Goal: Task Accomplishment & Management: Manage account settings

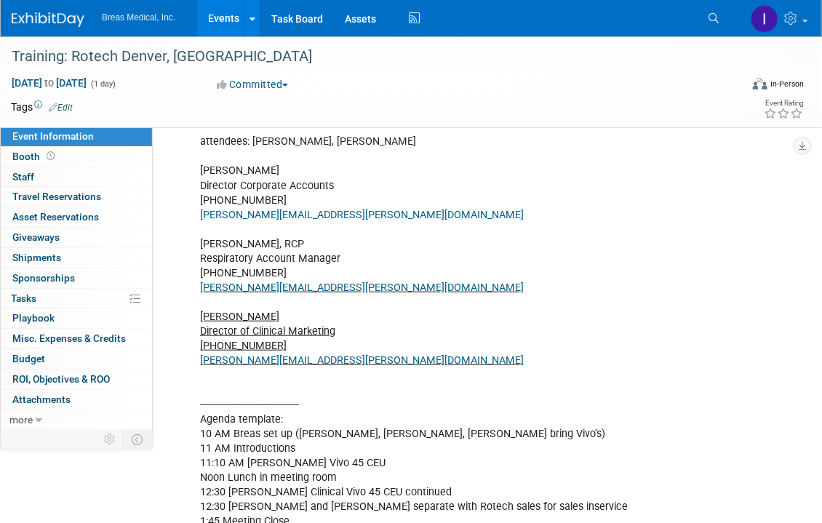
scroll to position [252, 0]
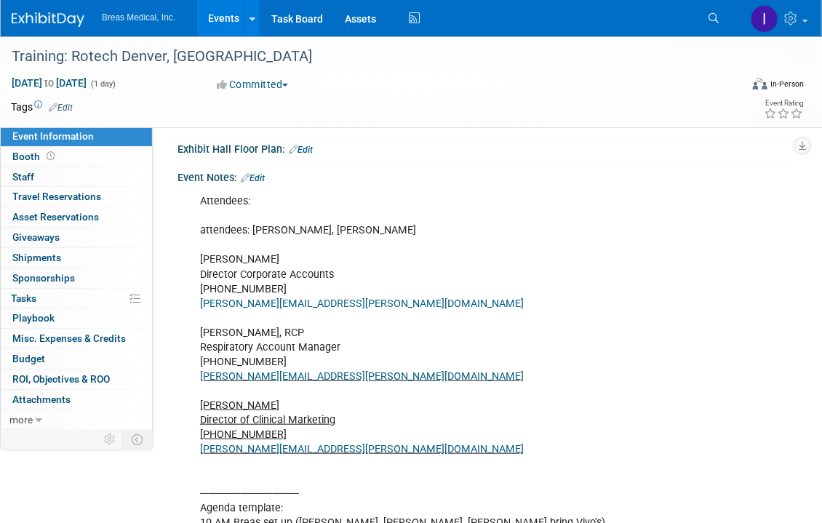
click at [265, 177] on link "Edit" at bounding box center [253, 178] width 24 height 10
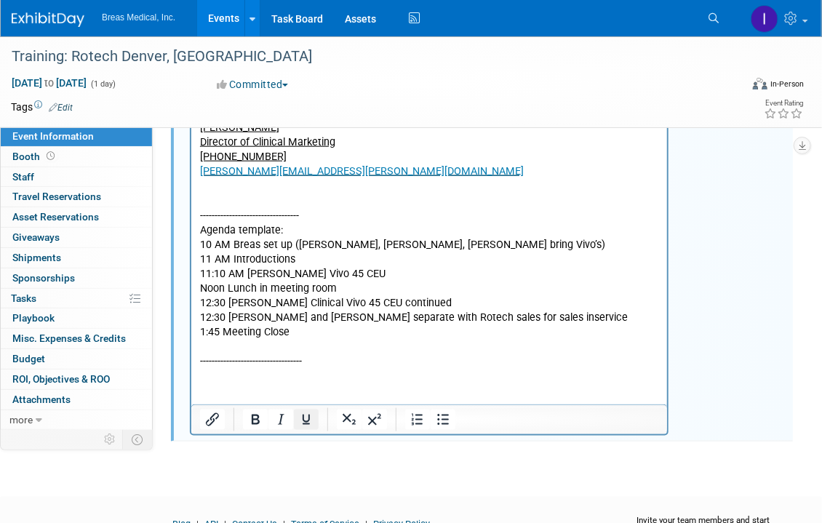
scroll to position [602, 0]
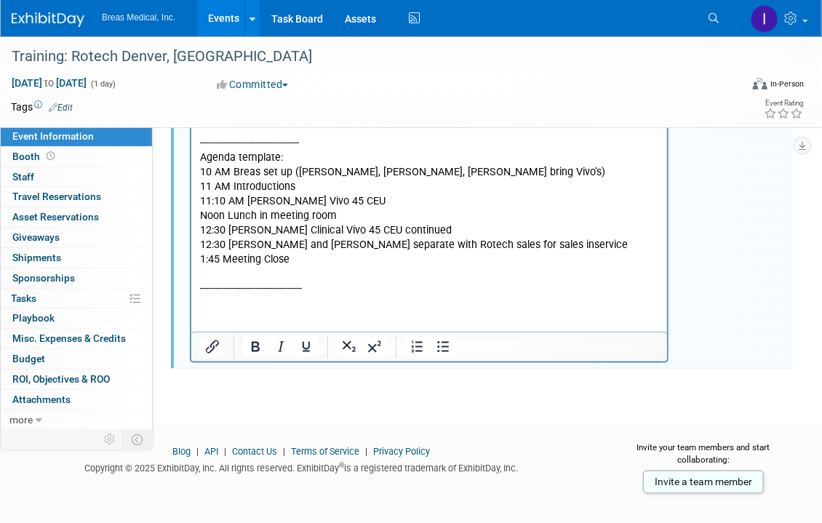
click at [305, 297] on html "Attendees: attendees: Brett, Jodi, Michael Brett Townsend Director Corporate Ac…" at bounding box center [427, 68] width 475 height 458
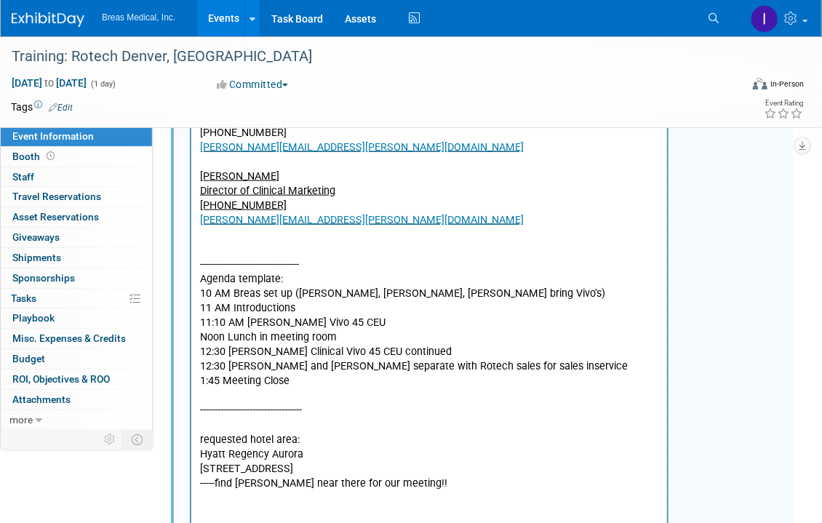
scroll to position [311, 0]
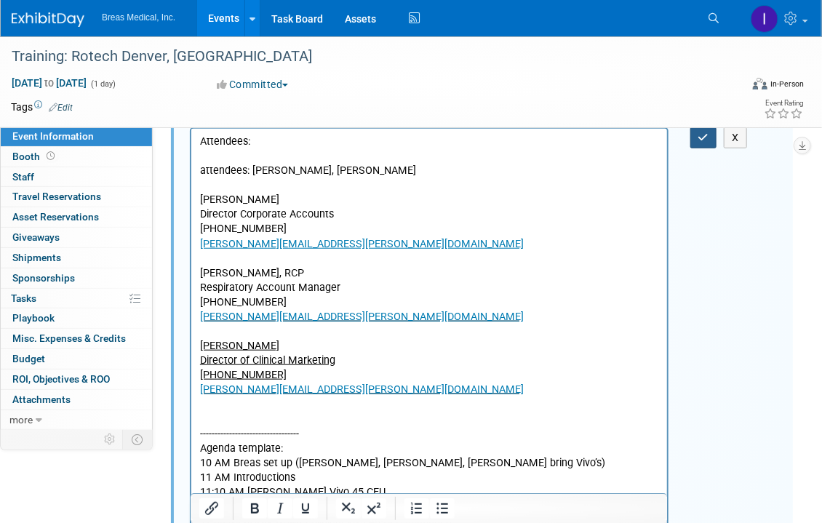
click at [703, 137] on icon "button" at bounding box center [703, 137] width 11 height 10
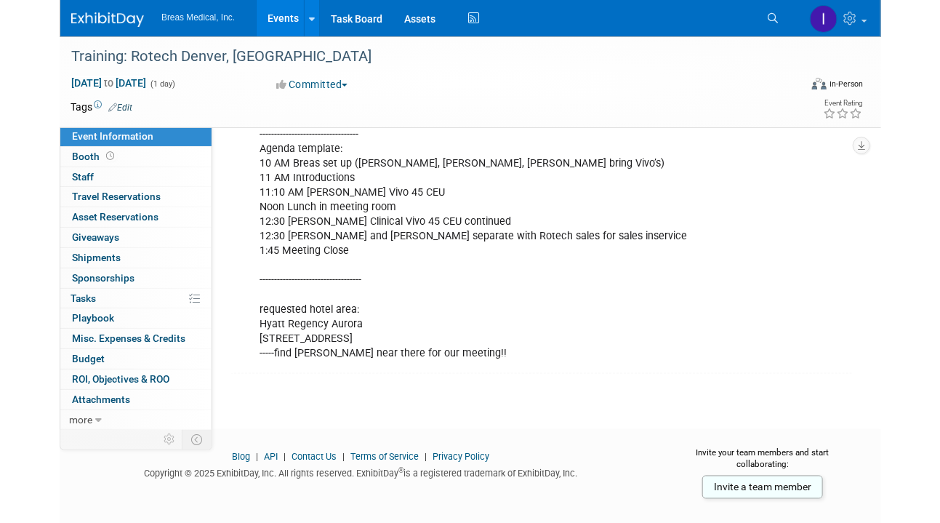
scroll to position [615, 0]
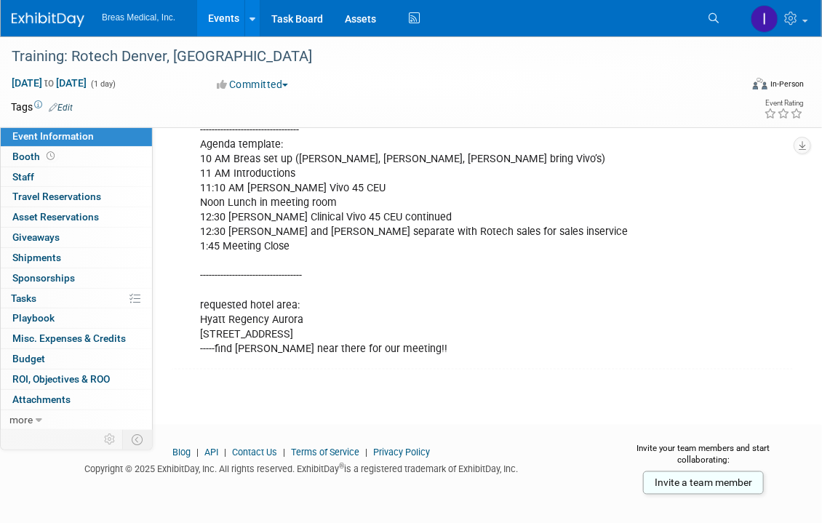
drag, startPoint x: 313, startPoint y: 331, endPoint x: 193, endPoint y: 330, distance: 120.7
click at [193, 330] on div "Attendees: attendees: Brett, Jodi, Michael Brett Townsend Director Corporate Ac…" at bounding box center [429, 93] width 478 height 540
click at [687, 168] on div "Attendees: attendees: Brett, Jodi, Michael Brett Townsend Director Corporate Ac…" at bounding box center [484, 92] width 615 height 545
click at [718, 188] on div "Attendees: attendees: Brett, Jodi, Michael Brett Townsend Director Corporate Ac…" at bounding box center [484, 92] width 615 height 545
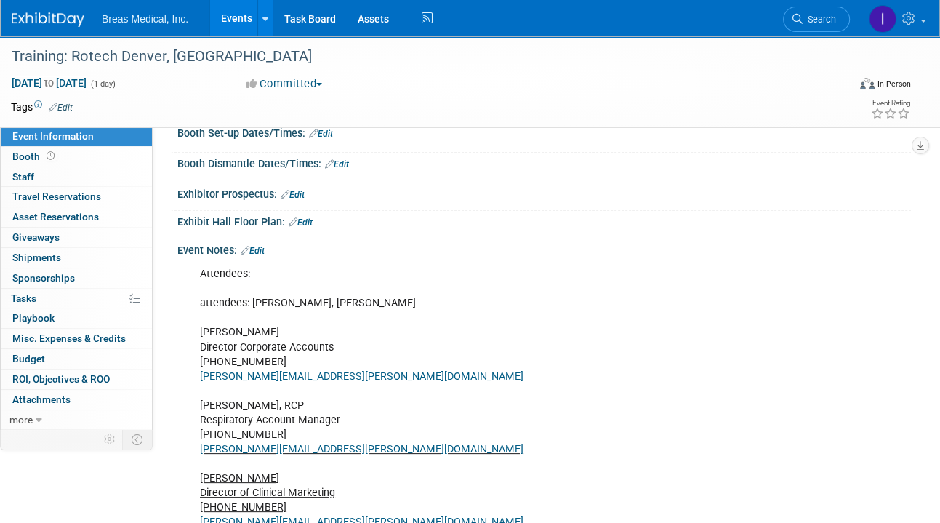
scroll to position [106, 0]
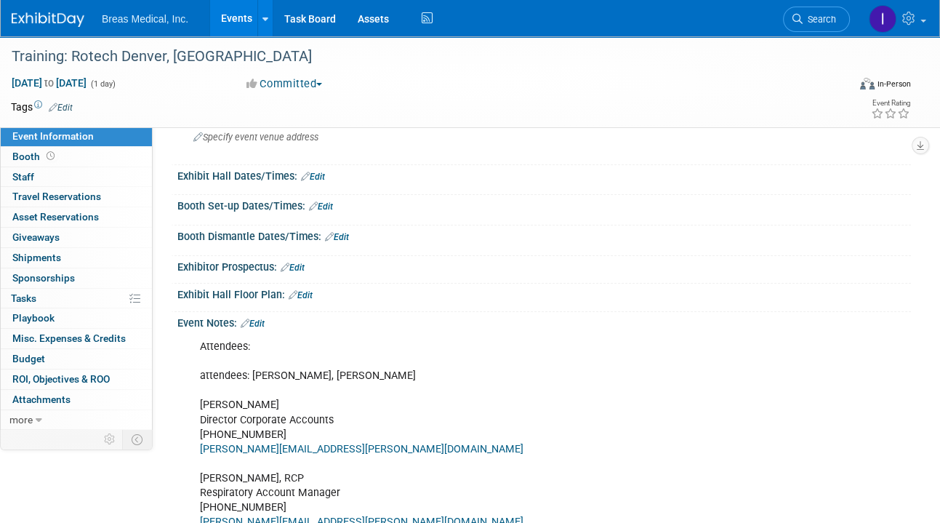
click at [262, 318] on link "Edit" at bounding box center [253, 323] width 24 height 10
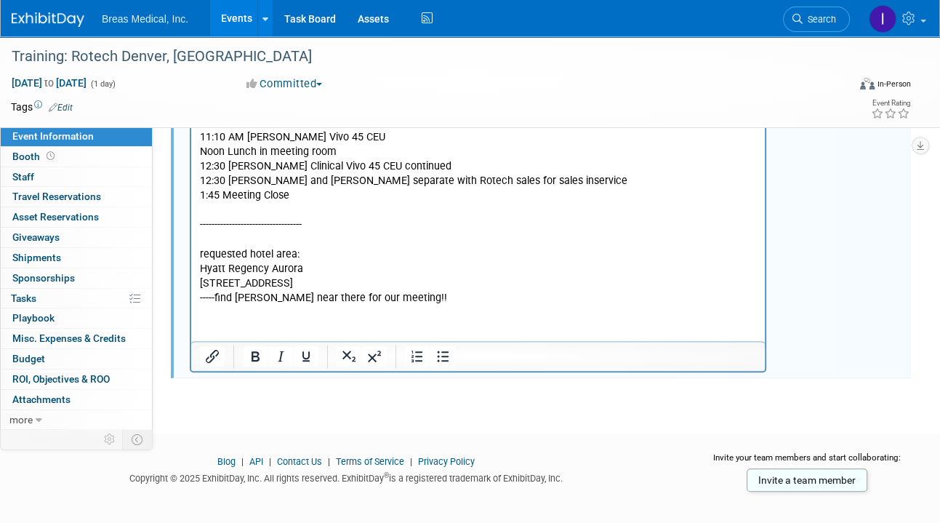
scroll to position [675, 0]
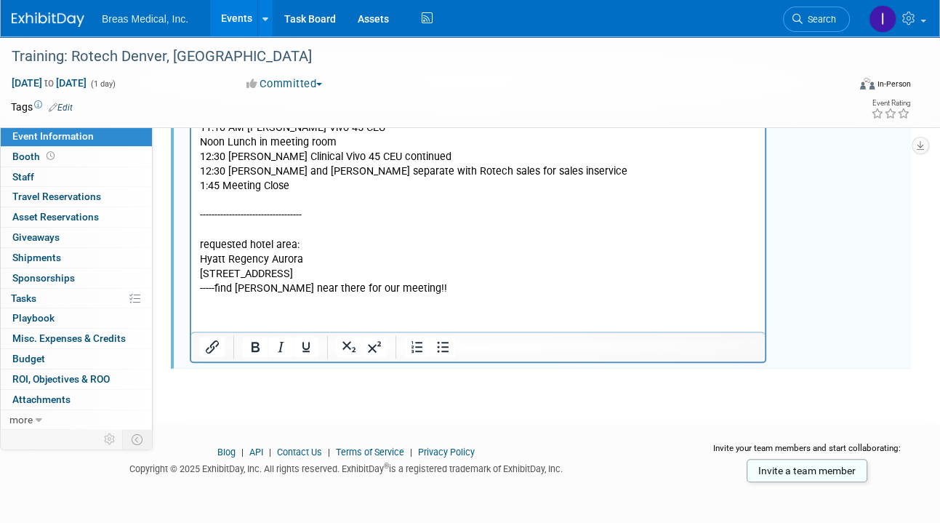
click at [474, 286] on p "Attendees: attendees: Brett, Jodi, Michael Brett Townsend Director Corporate Ac…" at bounding box center [478, 34] width 557 height 526
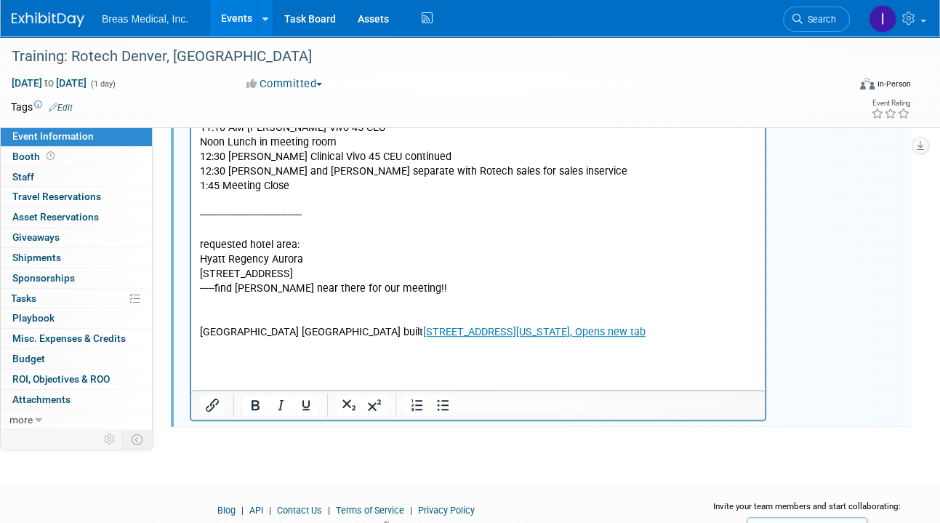
drag, startPoint x: 451, startPoint y: 329, endPoint x: 403, endPoint y: 332, distance: 48.8
click at [403, 332] on p "Hampton Inn Aurora Medical Center DenverNewly built 2556 North Oswego Street, A…" at bounding box center [478, 333] width 557 height 15
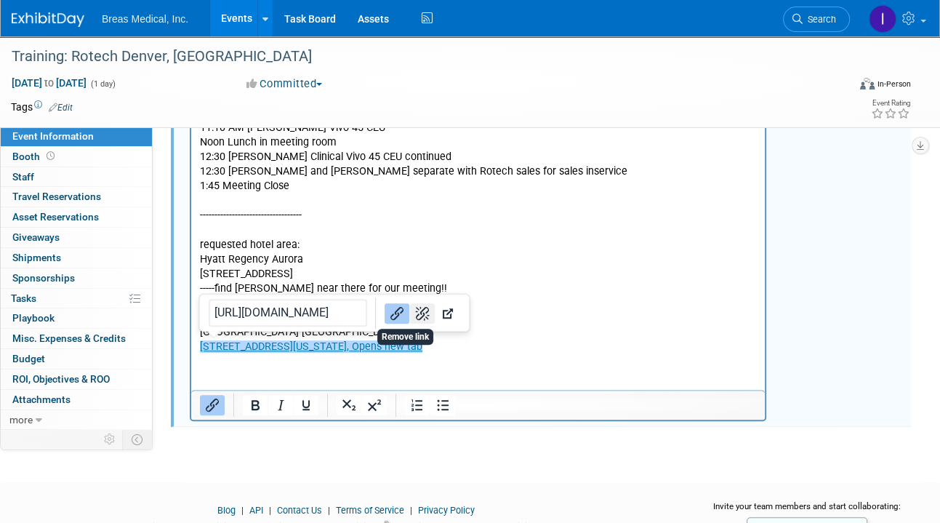
drag, startPoint x: 404, startPoint y: 308, endPoint x: 212, endPoint y: 550, distance: 308.9
click at [416, 308] on icon "Remove link" at bounding box center [423, 313] width 14 height 14
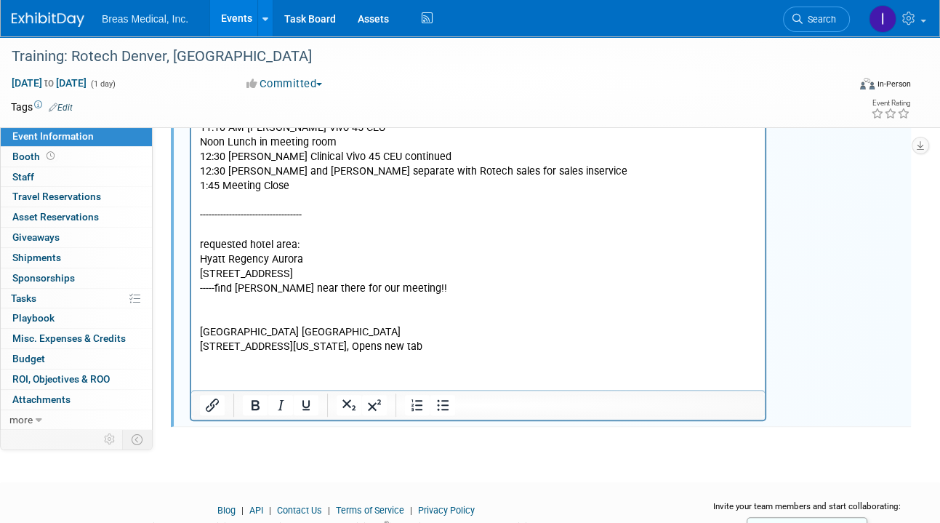
click at [329, 343] on p "﻿2556 North Oswego Street, Aurora, Colorado, 80010, USA, Opens new tab" at bounding box center [478, 347] width 557 height 15
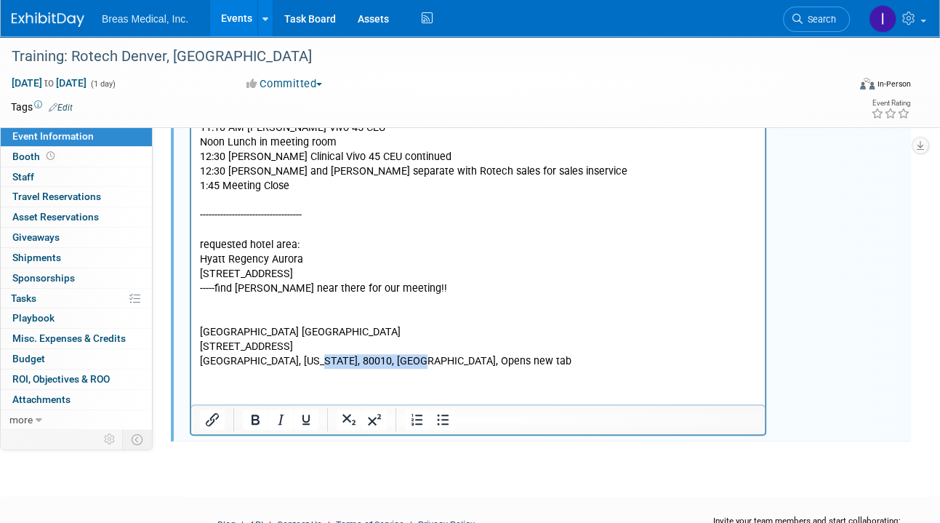
drag, startPoint x: 429, startPoint y: 360, endPoint x: 310, endPoint y: 366, distance: 118.6
click at [310, 366] on p "Aurora, Colorado, 80010, USA, Opens new tab" at bounding box center [478, 362] width 557 height 15
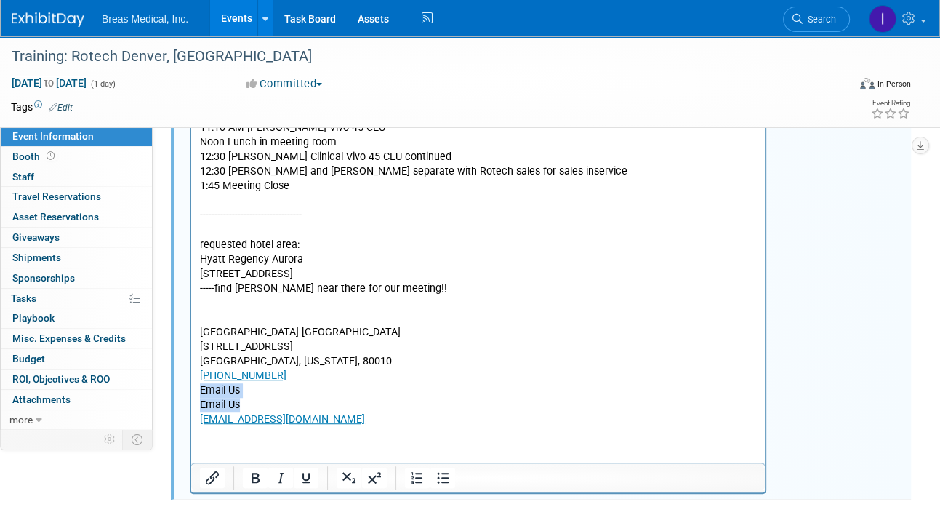
drag, startPoint x: 246, startPoint y: 401, endPoint x: 201, endPoint y: 393, distance: 45.8
click at [201, 393] on body "Attendees: attendees: Brett, Jodi, Michael Brett Townsend Director Corporate Ac…" at bounding box center [478, 99] width 558 height 657
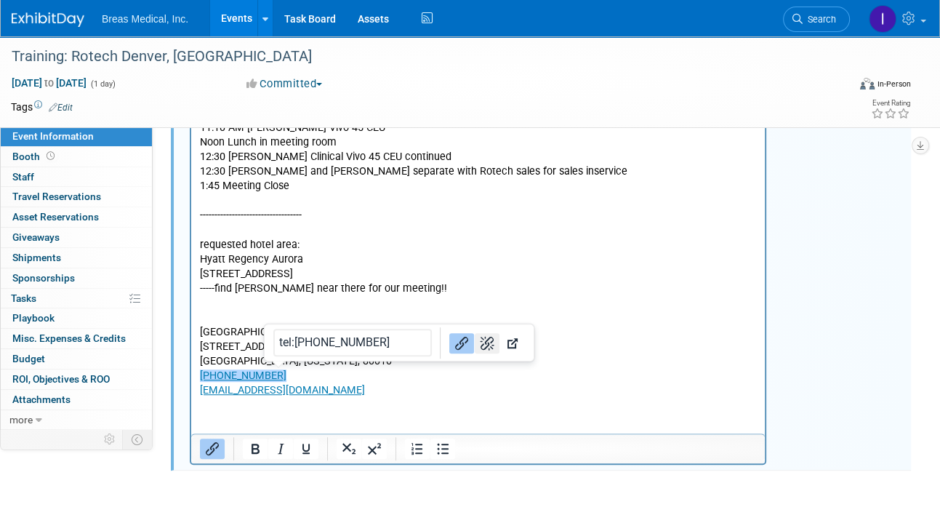
click at [480, 345] on icon "Remove link" at bounding box center [487, 343] width 14 height 14
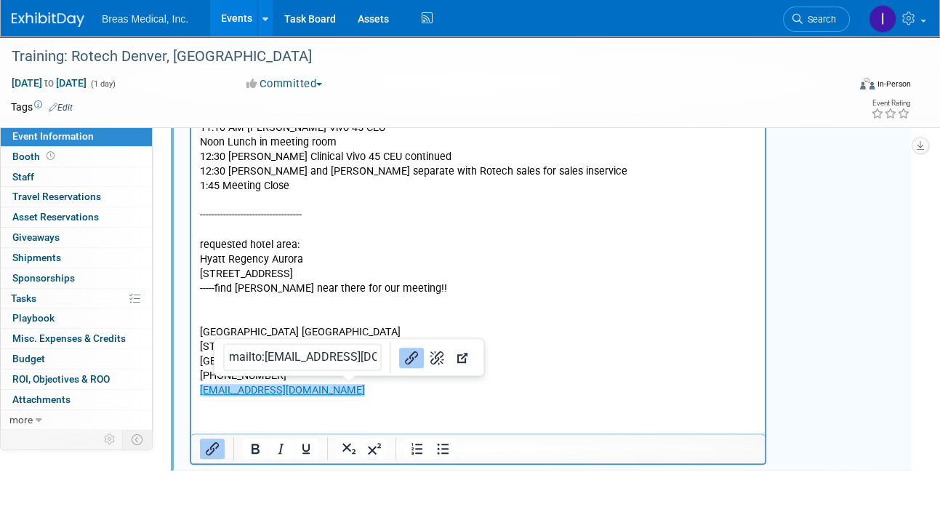
click at [397, 390] on p "DENMA_hampton@hilton.com﻿" at bounding box center [478, 391] width 557 height 15
click at [428, 358] on icon "Remove link" at bounding box center [436, 356] width 17 height 17
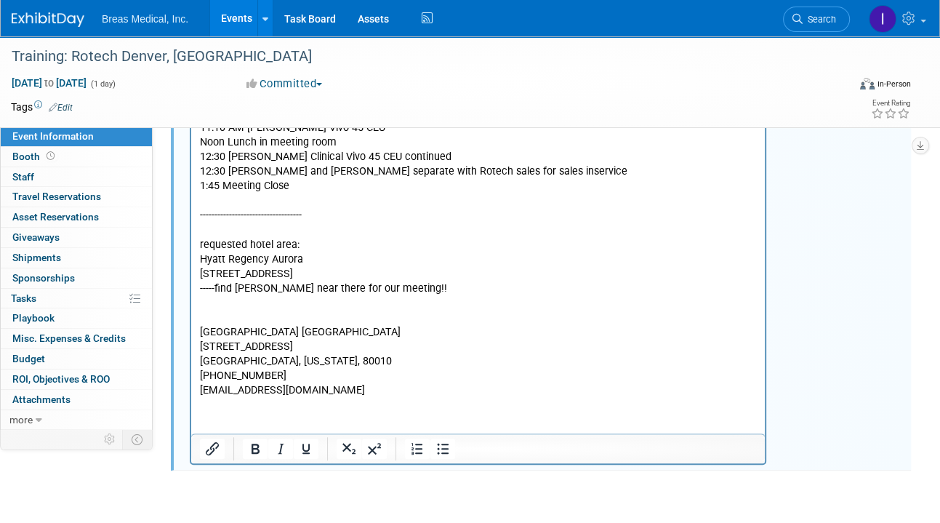
click at [539, 329] on p "Hampton Inn Aurora Medical Center Denver" at bounding box center [478, 333] width 557 height 15
click at [354, 392] on p "DENMA_hampton@hilton.com" at bounding box center [478, 391] width 557 height 15
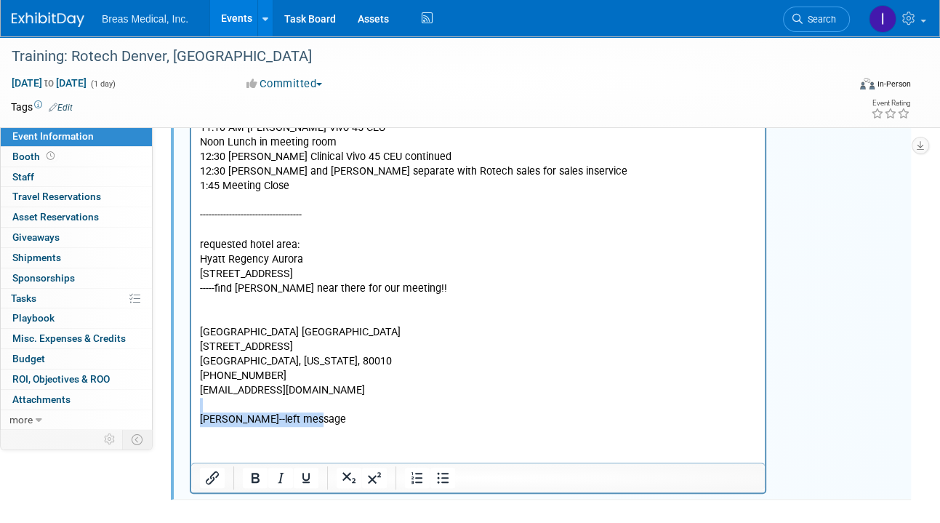
drag, startPoint x: 330, startPoint y: 425, endPoint x: 187, endPoint y: 406, distance: 144.5
click at [191, 406] on html "Attendees: attendees: Brett, Jodi, Michael Brett Townsend Director Corporate Ac…" at bounding box center [478, 96] width 574 height 663
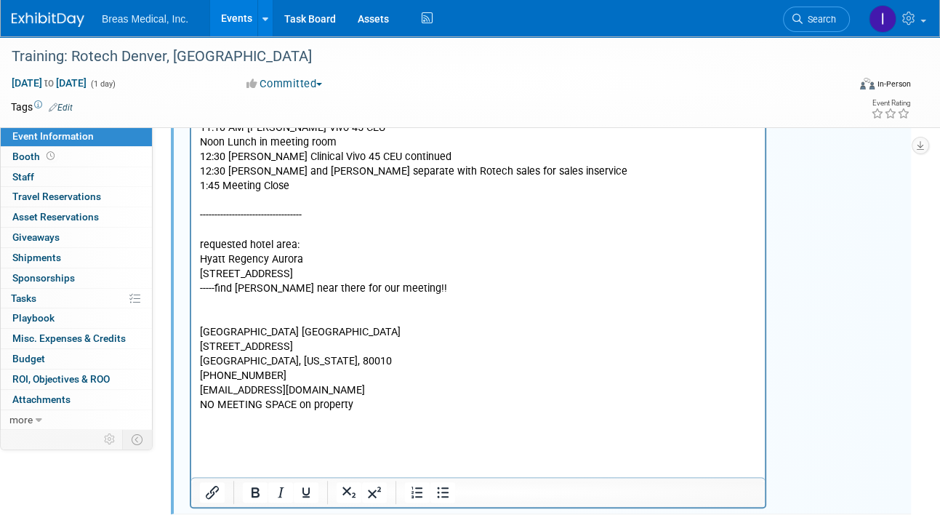
drag, startPoint x: 844, startPoint y: 292, endPoint x: 799, endPoint y: 302, distance: 46.2
click at [821, 292] on div "Attendees: attendees: Brett, Jodi, Michael Brett Townsend Director Corporate Ac…" at bounding box center [544, 134] width 734 height 750
click at [214, 441] on p "Rich Text Area. Press ALT-0 for help." at bounding box center [478, 435] width 557 height 15
click at [821, 297] on div "Attendees: attendees: Brett, Jodi, Michael Brett Townsend Director Corporate Ac…" at bounding box center [544, 134] width 734 height 750
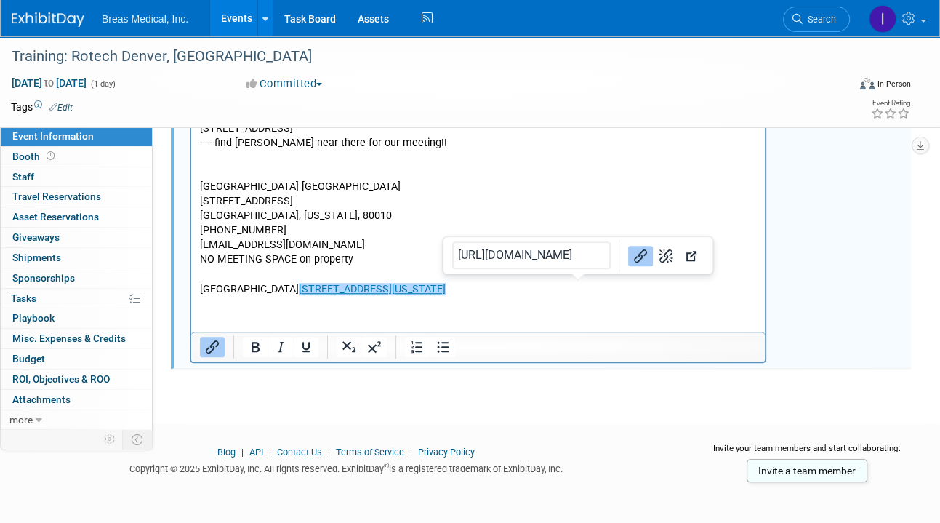
click at [619, 291] on p "Hilton Garden Inn Denver Airport 16475 East 40th Circle, Aurora, Colorado, 8001…" at bounding box center [478, 289] width 557 height 15
click at [657, 258] on icon "Remove link" at bounding box center [665, 254] width 17 height 17
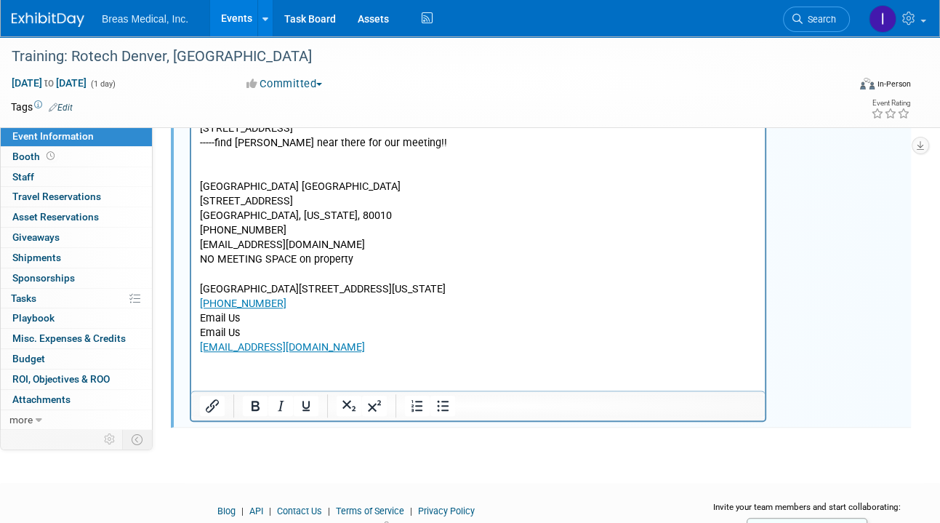
click at [462, 286] on p "Hilton Garden Inn Denver Airport16475 East 40th Circle, Aurora, Colorado, 80011" at bounding box center [478, 289] width 557 height 15
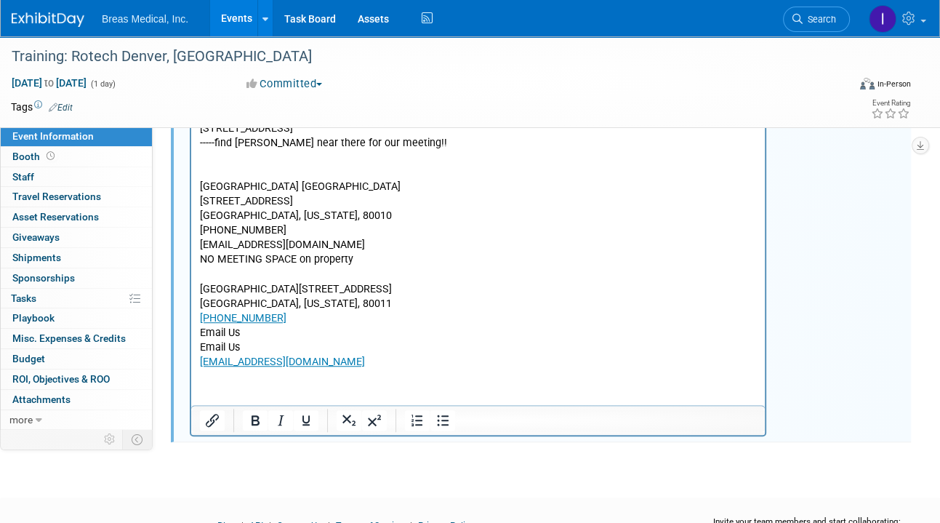
click at [348, 293] on p "Hilton Garden Inn Denver Airport16475 East 40th Circle" at bounding box center [478, 289] width 557 height 15
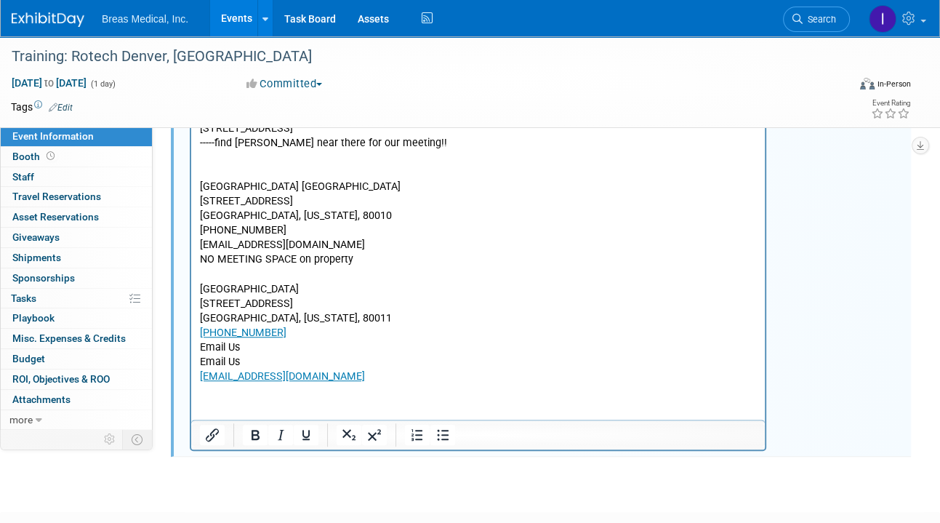
click at [332, 331] on p "303-371-9393" at bounding box center [478, 333] width 557 height 15
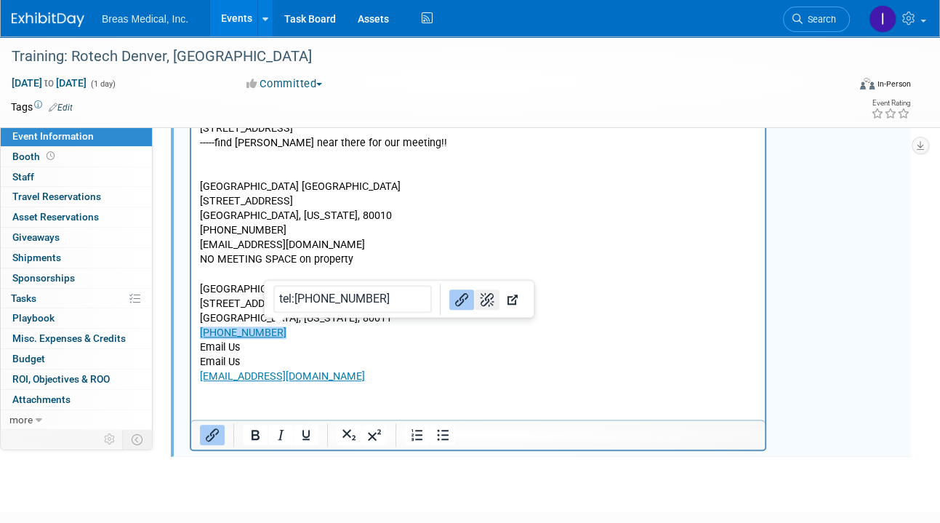
drag, startPoint x: 473, startPoint y: 293, endPoint x: 265, endPoint y: 688, distance: 446.2
click at [478, 293] on icon "Remove link" at bounding box center [486, 299] width 17 height 17
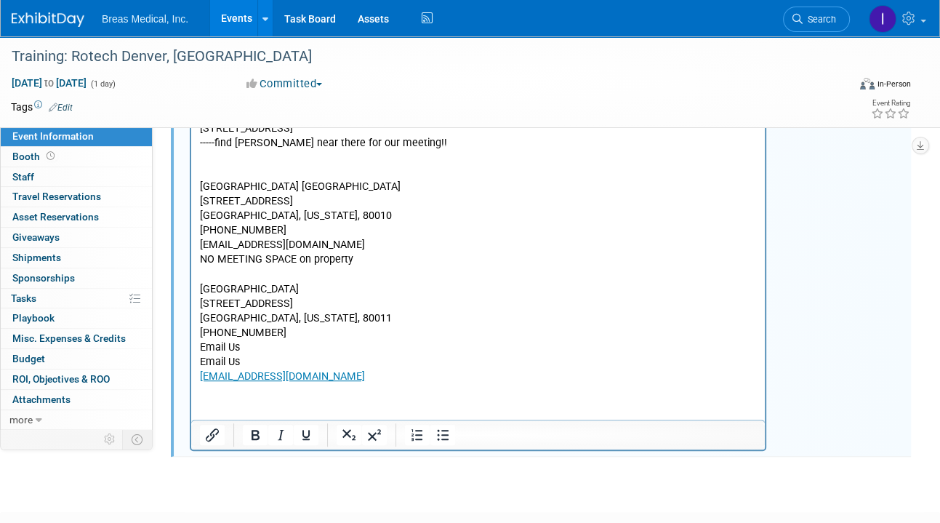
click at [382, 371] on p "DENAH_GM@hilton.com" at bounding box center [478, 376] width 557 height 15
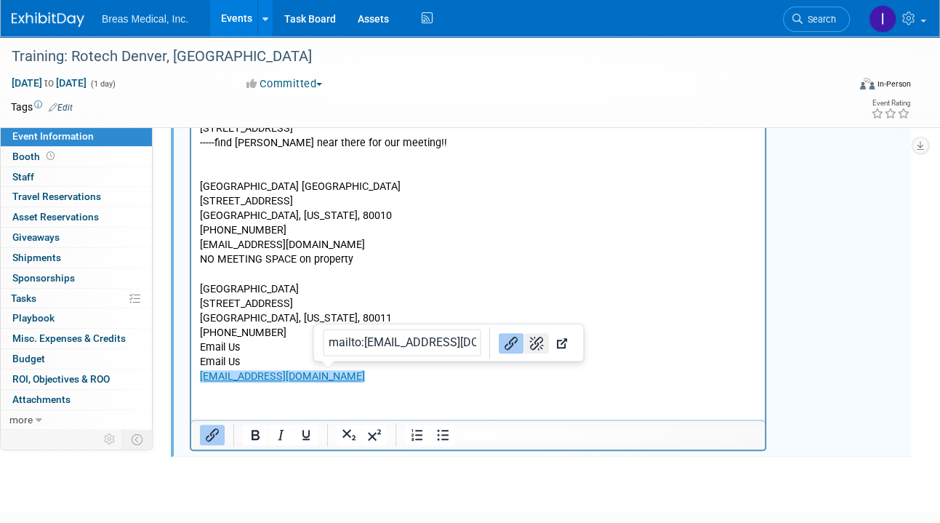
click at [528, 340] on icon "Remove link" at bounding box center [536, 342] width 17 height 17
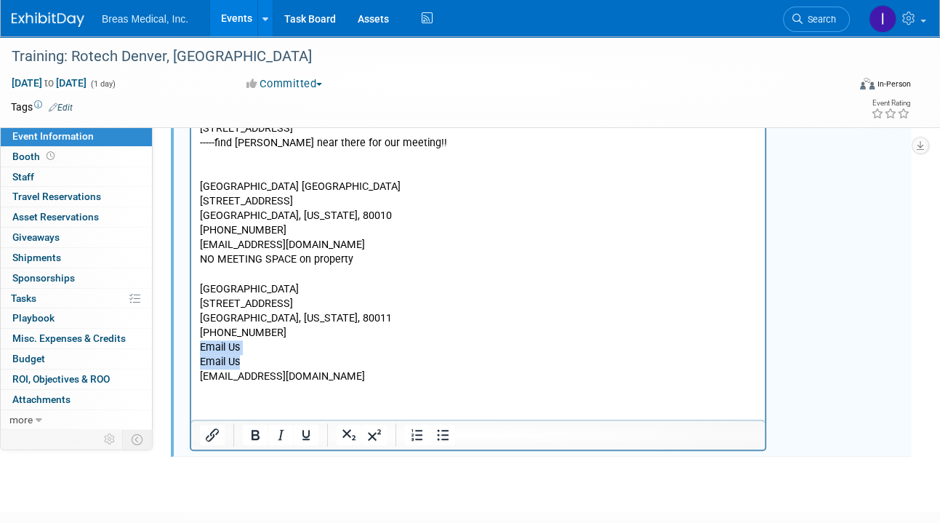
drag, startPoint x: 246, startPoint y: 358, endPoint x: 181, endPoint y: 348, distance: 66.3
click at [191, 348] on html "Attendees: attendees: Brett, Jodi, Michael Brett Townsend Director Corporate Ac…" at bounding box center [478, 1] width 574 height 765
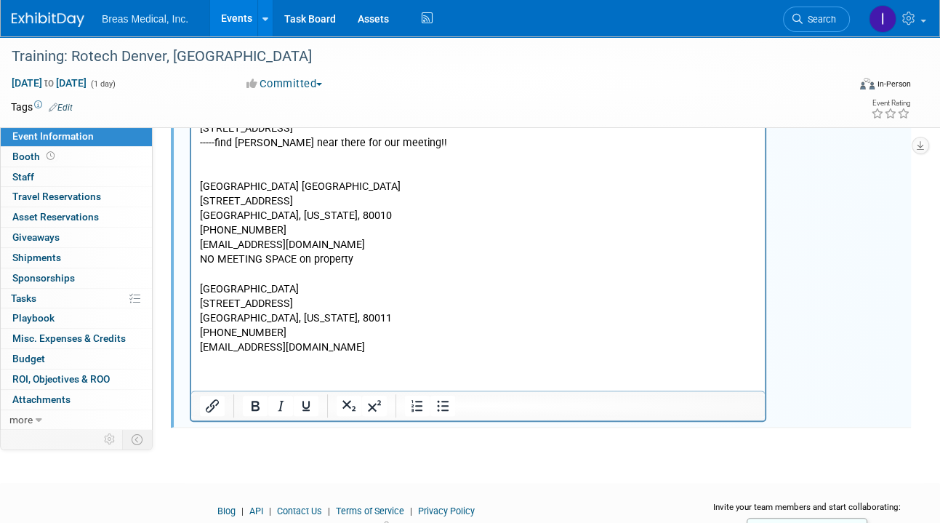
click at [364, 345] on p "DENAH_GM@hilton.com" at bounding box center [478, 347] width 557 height 15
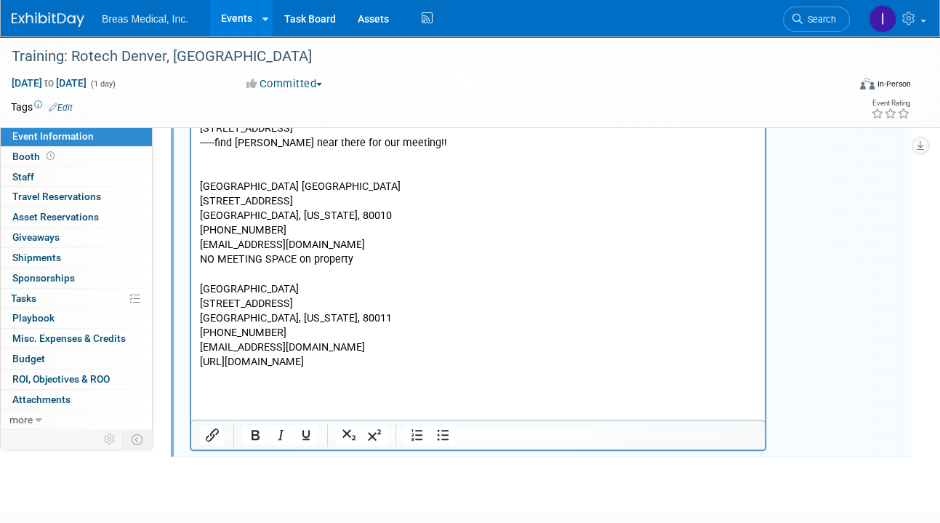
click at [371, 276] on p "Rich Text Area. Press ALT-0 for help." at bounding box center [478, 274] width 557 height 15
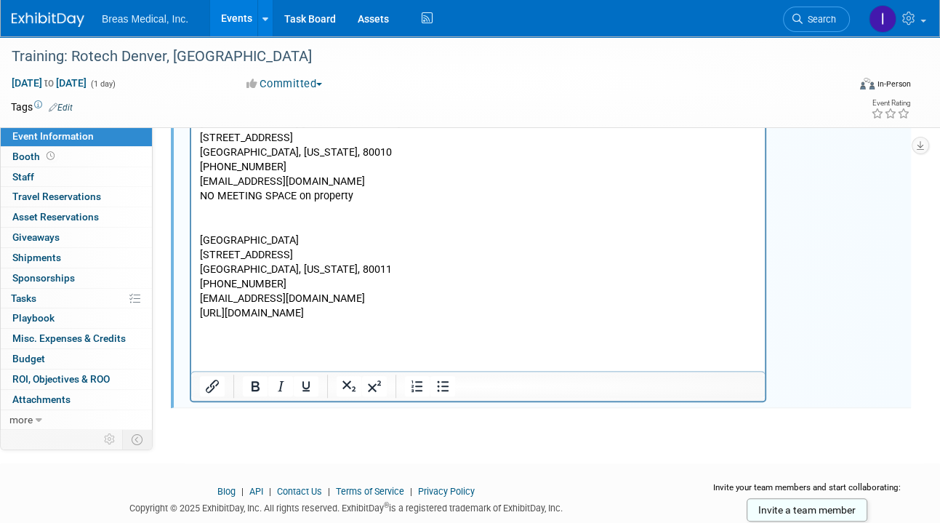
scroll to position [851, 0]
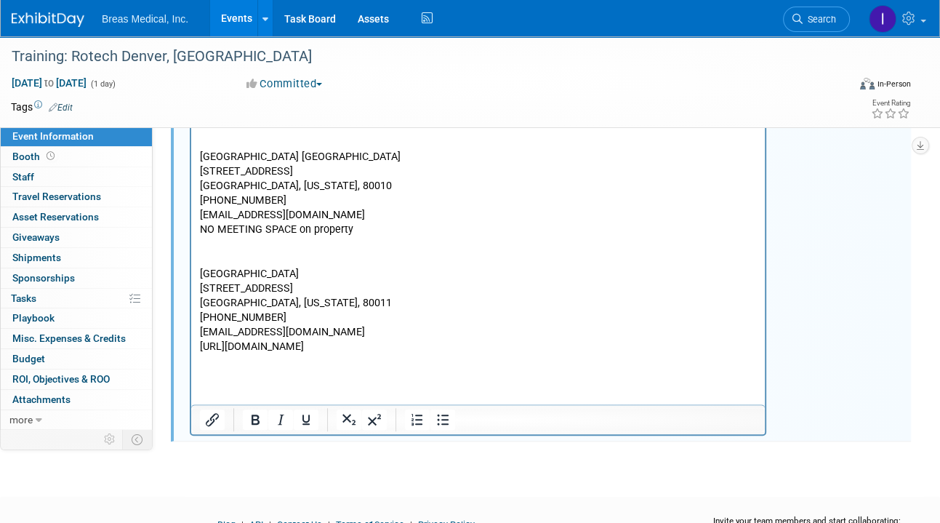
click at [602, 354] on p "https://www.hilton.com/en/hotels/denahgi-hilton-garden-inn-denver-airport/?SEO_…" at bounding box center [478, 347] width 557 height 15
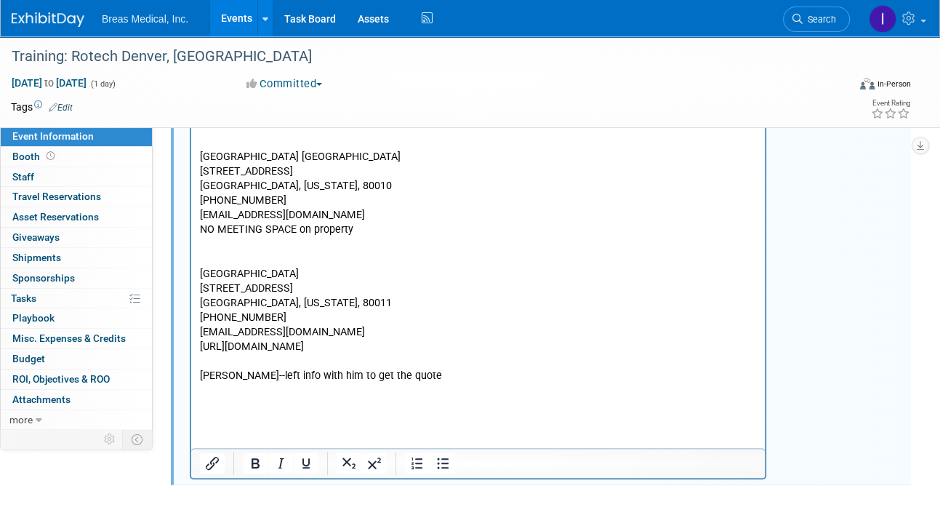
click at [355, 199] on p "303-238-4430" at bounding box center [478, 200] width 557 height 15
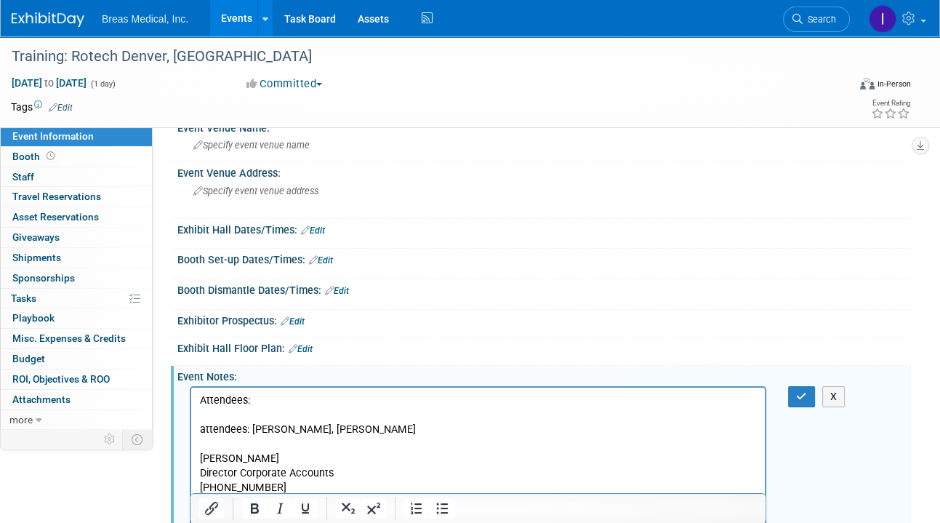
scroll to position [51, 0]
click at [804, 393] on icon "button" at bounding box center [801, 398] width 11 height 10
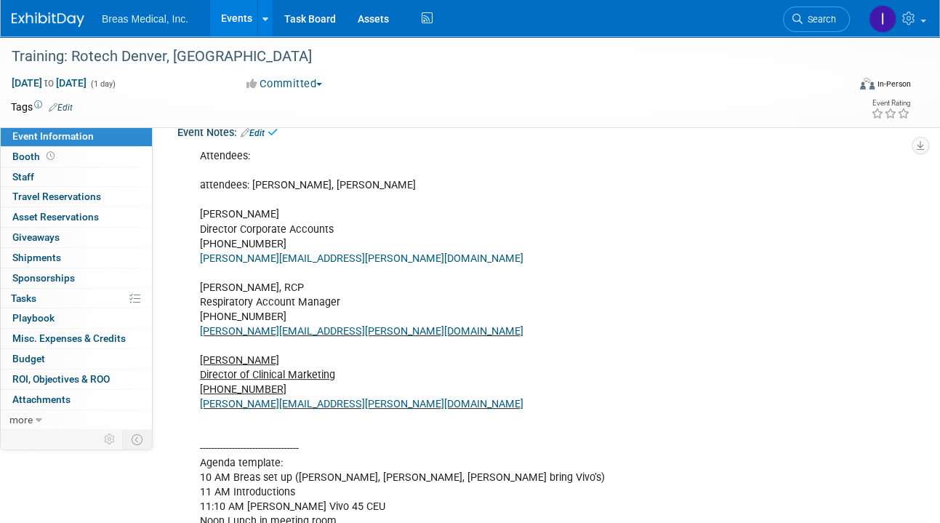
scroll to position [342, 0]
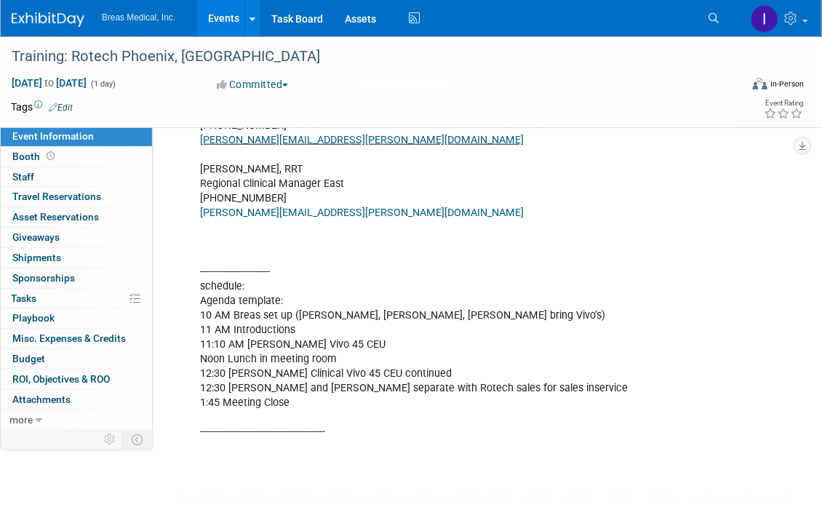
scroll to position [509, 0]
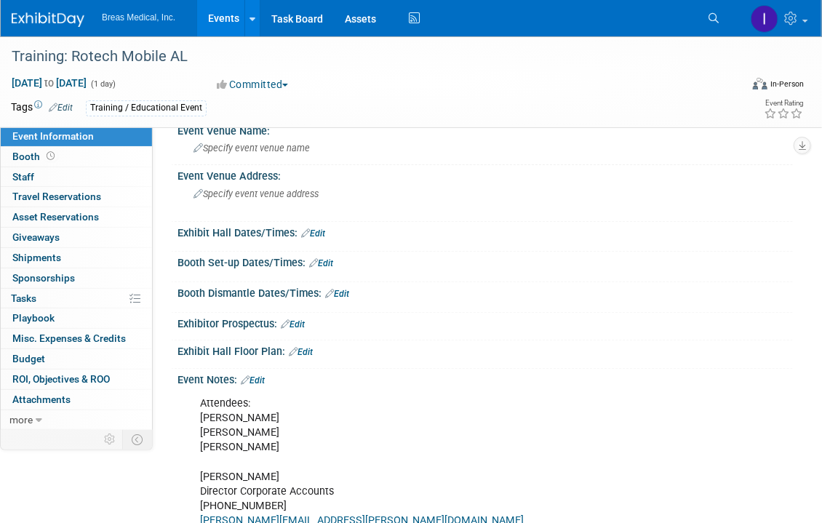
scroll to position [49, 0]
click at [257, 376] on link "Edit" at bounding box center [253, 381] width 24 height 10
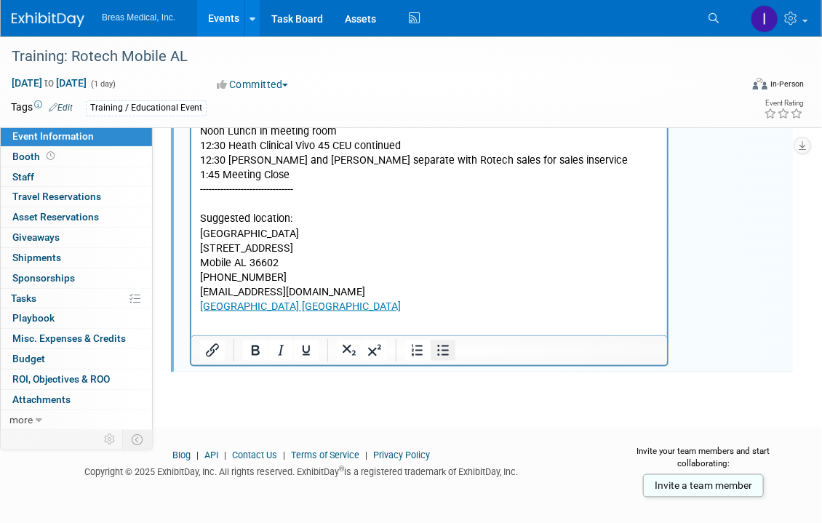
scroll to position [690, 0]
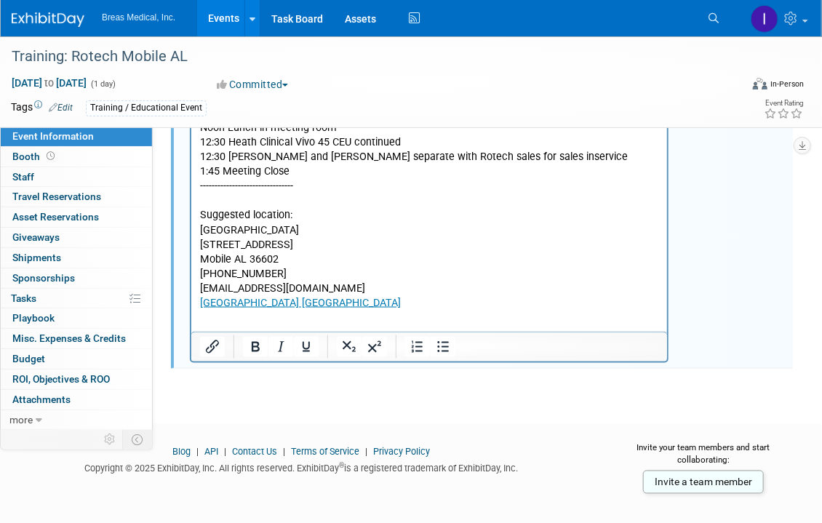
click at [435, 297] on html "Attendees: Brett Townsend Heath Boles Tom Fahy Brett Townsend Director Corporat…" at bounding box center [427, 31] width 475 height 561
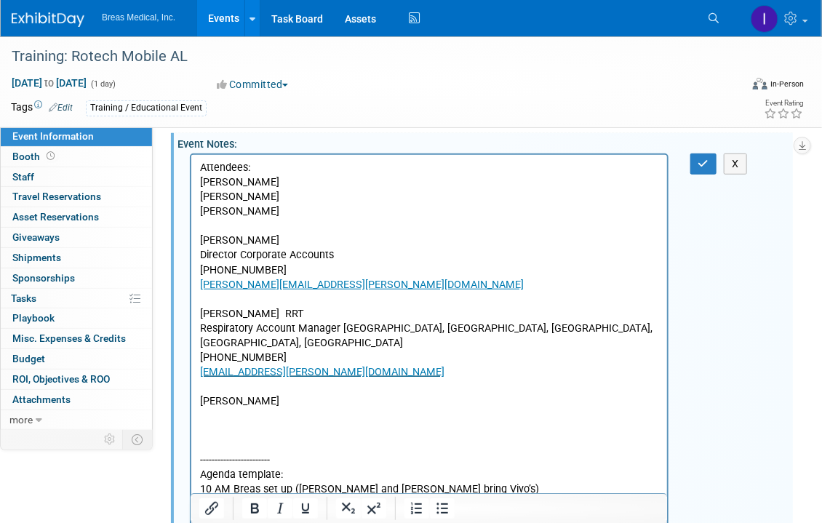
scroll to position [254, 0]
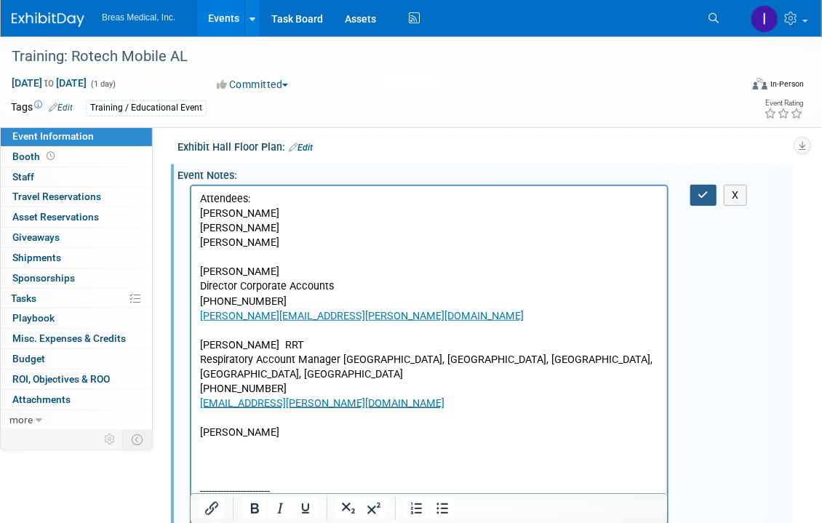
click at [694, 191] on button "button" at bounding box center [703, 195] width 27 height 21
